Goal: Information Seeking & Learning: Learn about a topic

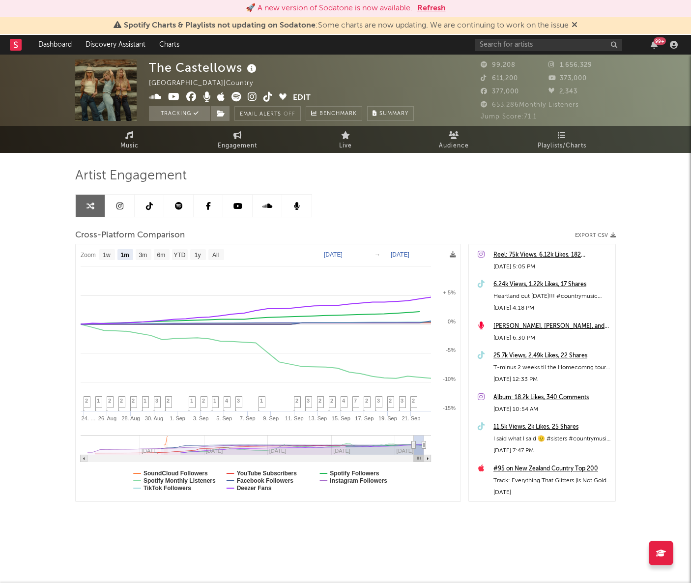
select select "1m"
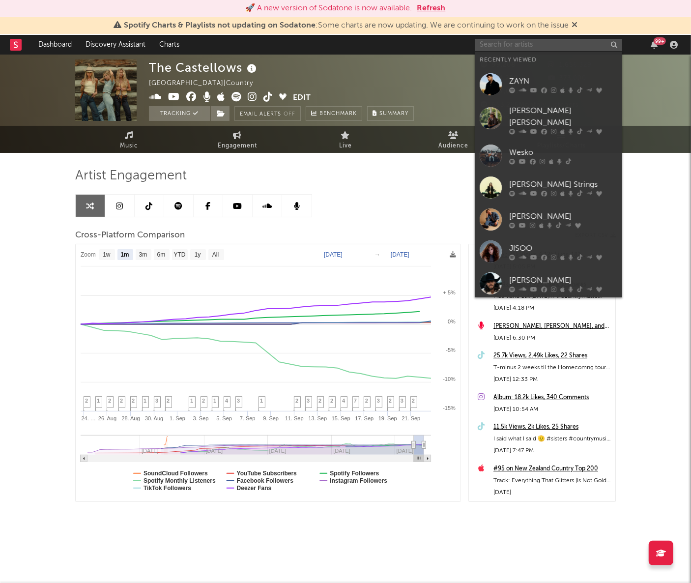
click at [546, 43] on input "text" at bounding box center [547, 45] width 147 height 12
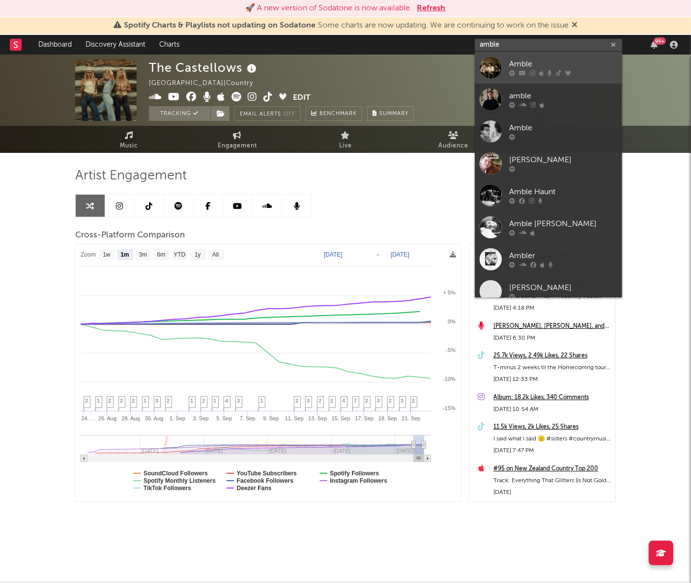
type input "amble"
click at [503, 60] on link "Amble" at bounding box center [547, 68] width 147 height 32
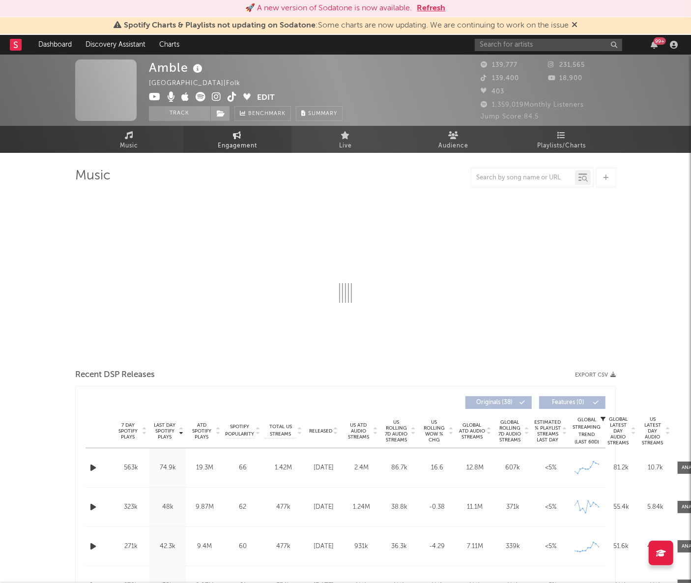
click at [246, 145] on span "Engagement" at bounding box center [237, 146] width 39 height 12
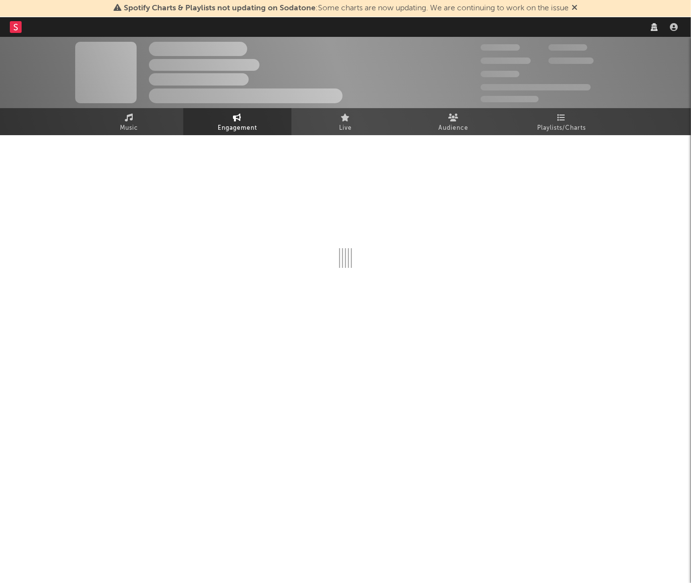
select select "1w"
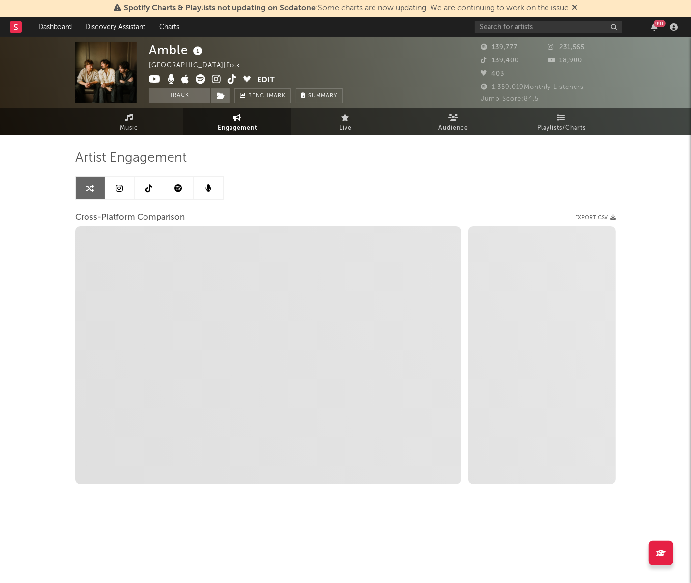
select select "1m"
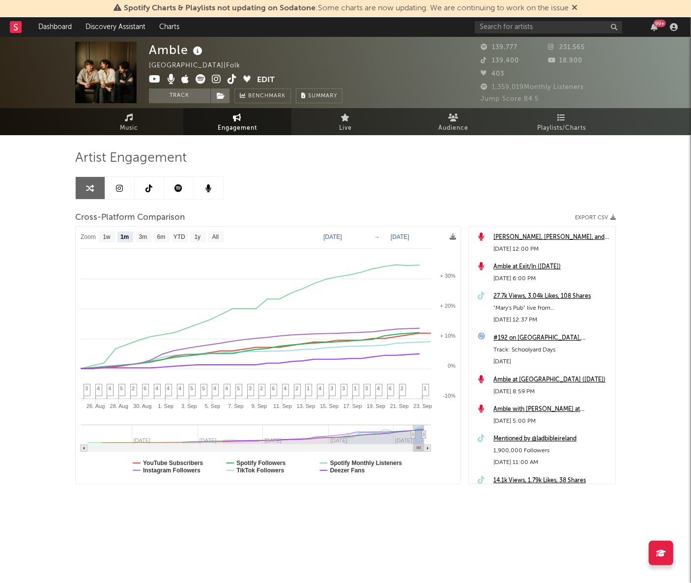
select select "1m"
